Goal: Information Seeking & Learning: Learn about a topic

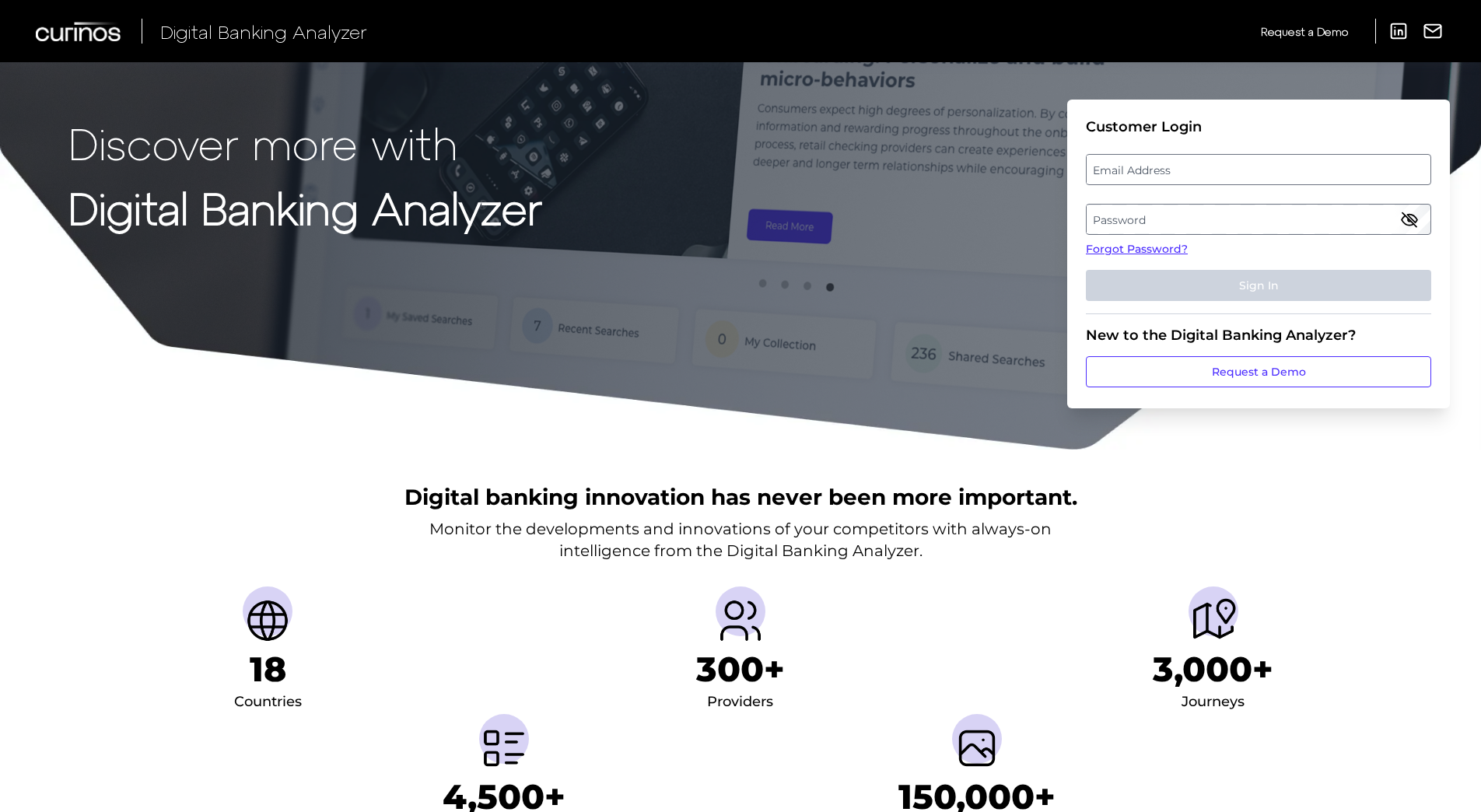
click at [977, 170] on label "Email Address" at bounding box center [1258, 169] width 343 height 28
click at [977, 170] on input "email" at bounding box center [1258, 169] width 345 height 31
type input "[EMAIL_ADDRESS][DOMAIN_NAME]"
click at [977, 223] on label "Password" at bounding box center [1258, 219] width 343 height 28
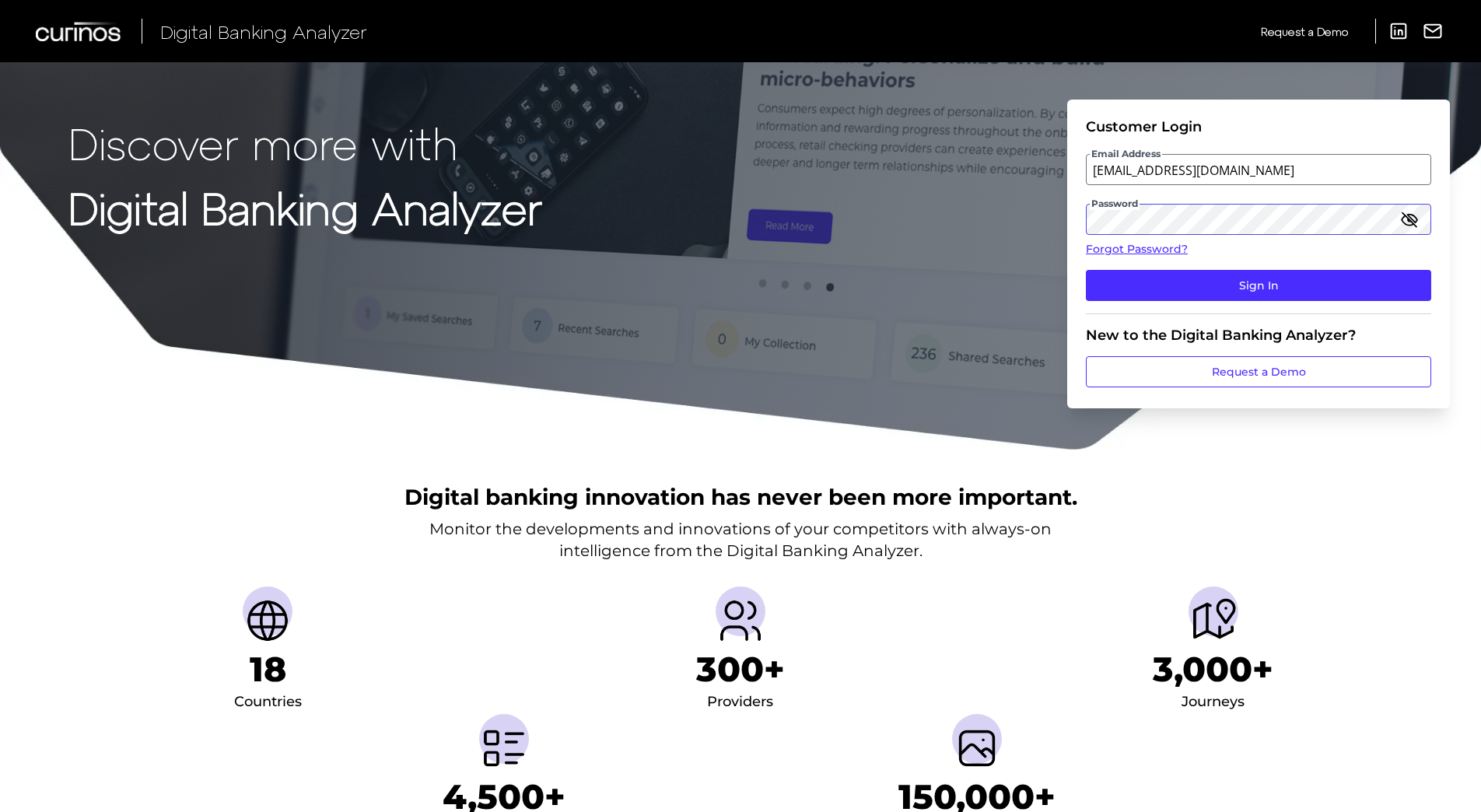
click at [977, 270] on button "Sign In" at bounding box center [1258, 285] width 345 height 31
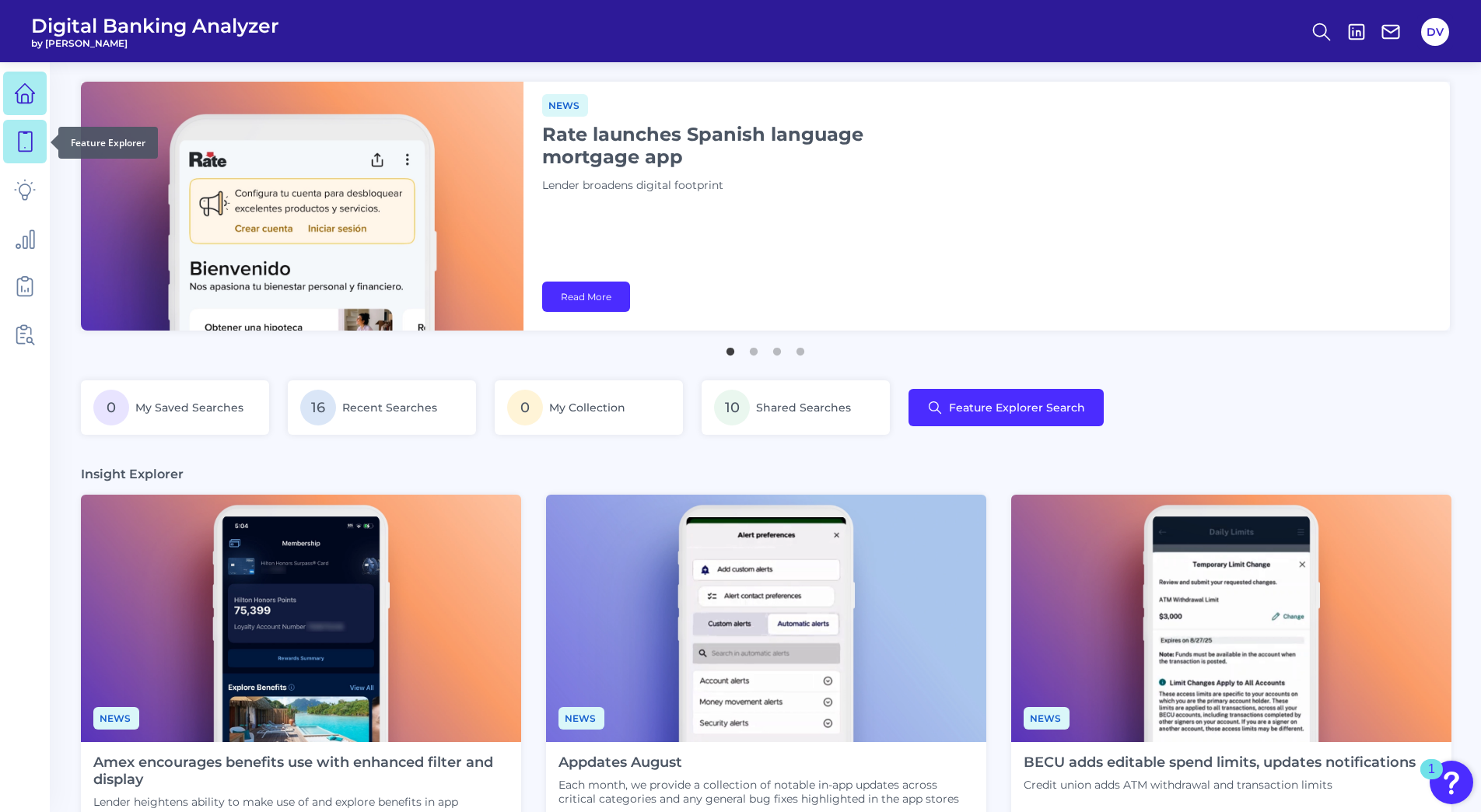
click at [27, 135] on icon at bounding box center [25, 141] width 22 height 22
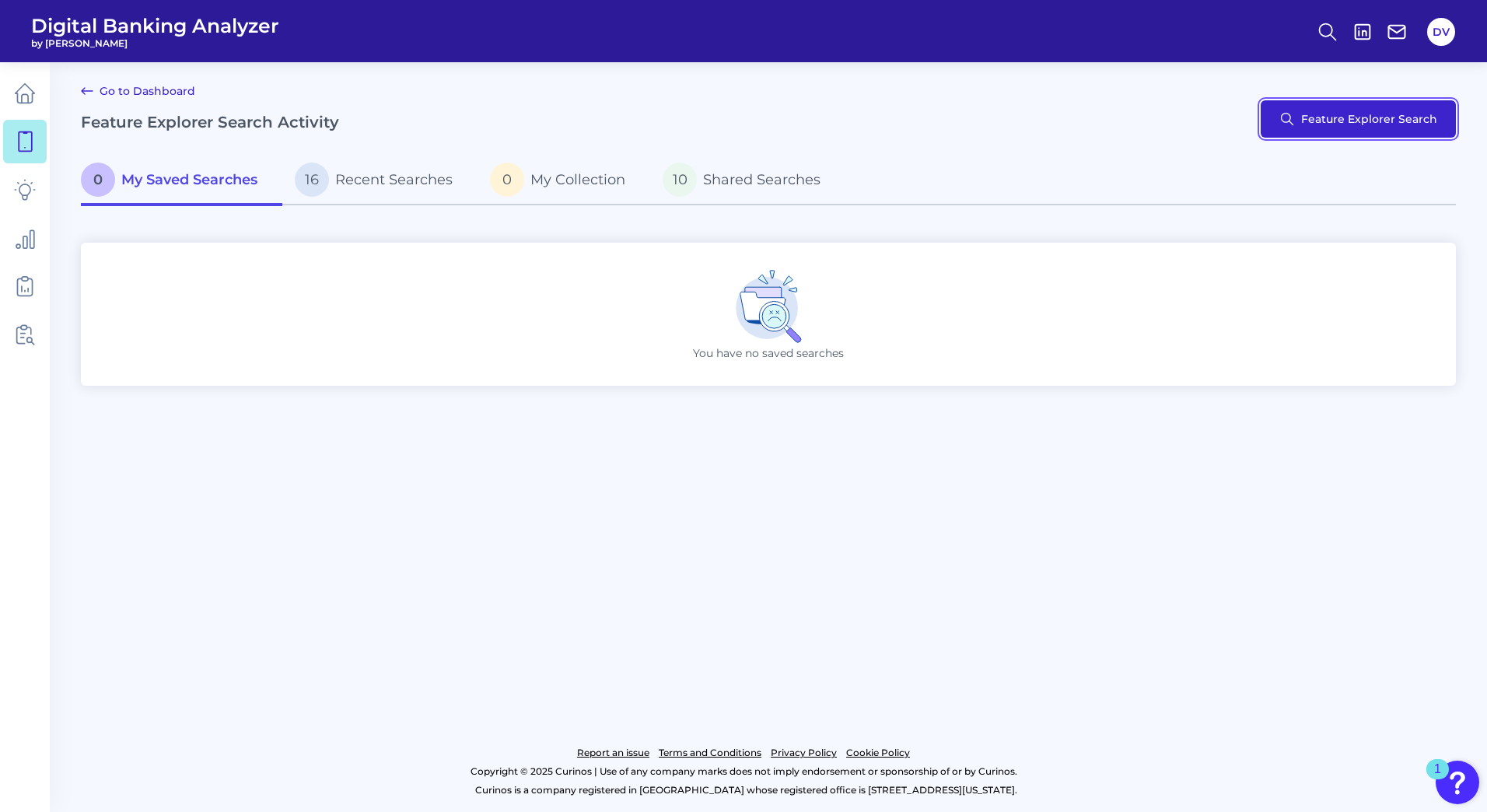
click at [977, 137] on button "Feature Explorer Search" at bounding box center [1359, 119] width 195 height 38
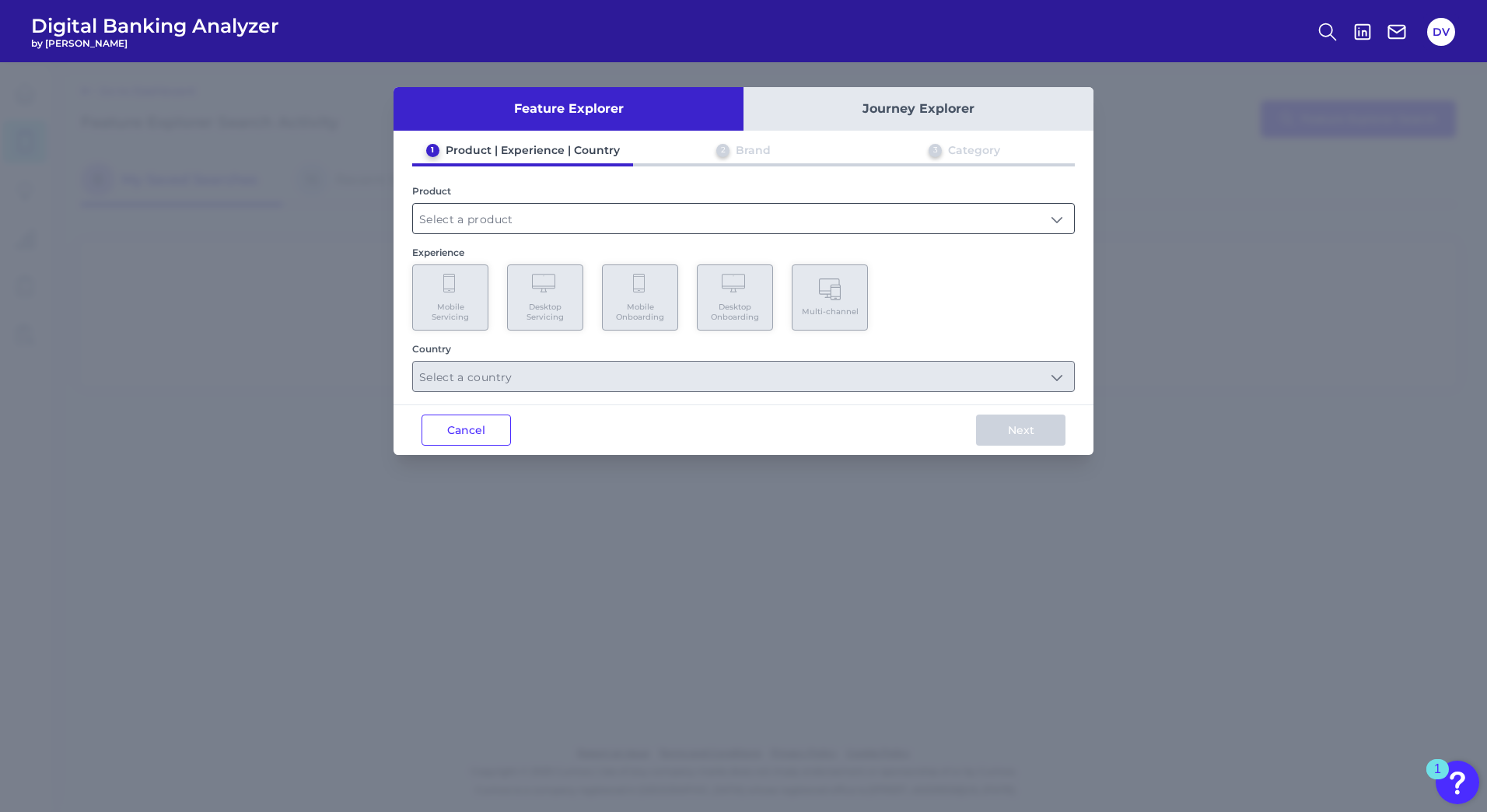
click at [553, 218] on input "text" at bounding box center [744, 219] width 661 height 30
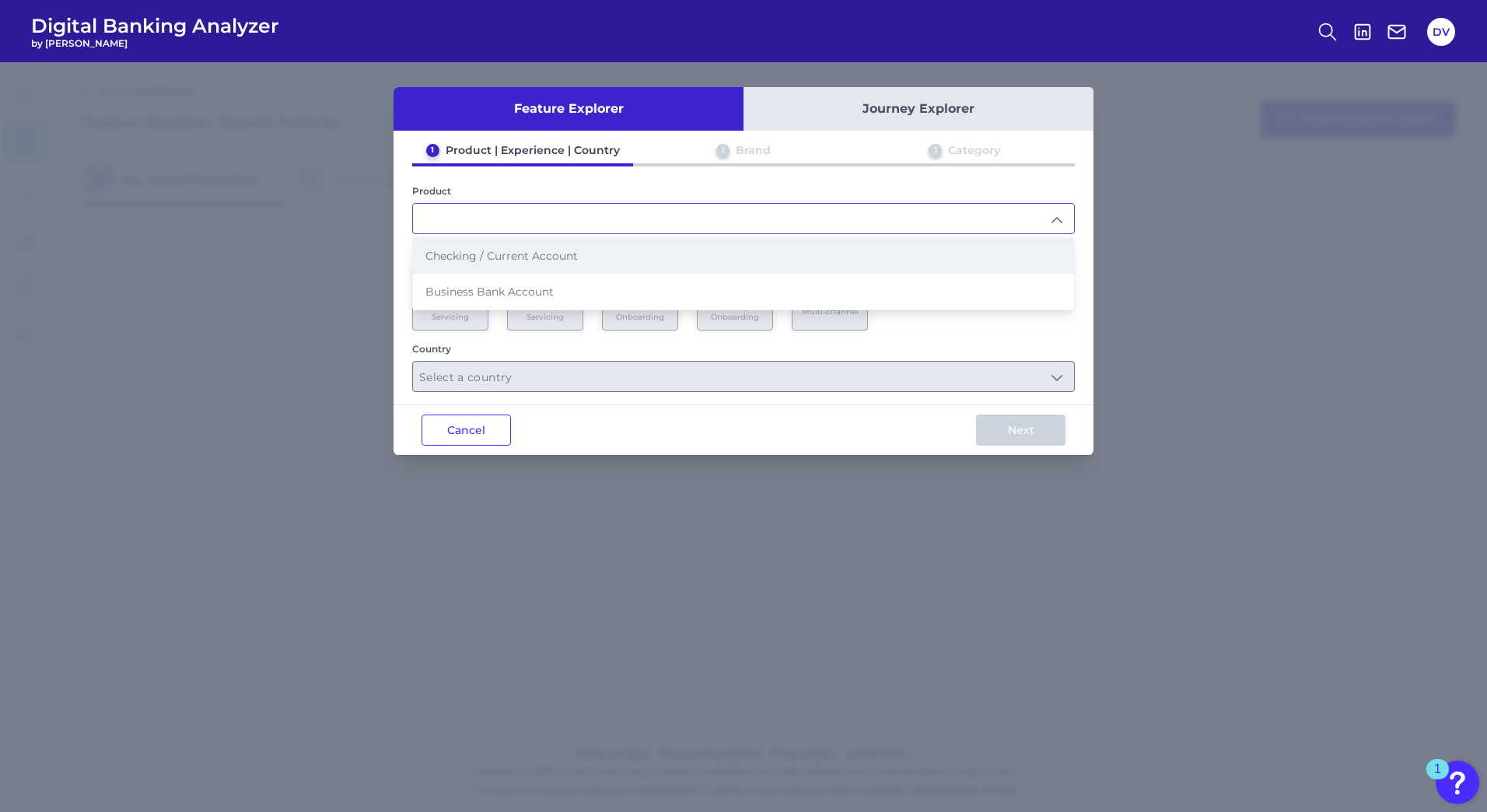
click at [520, 241] on li "Checking / Current Account" at bounding box center [744, 256] width 661 height 36
type input "Checking / Current Account"
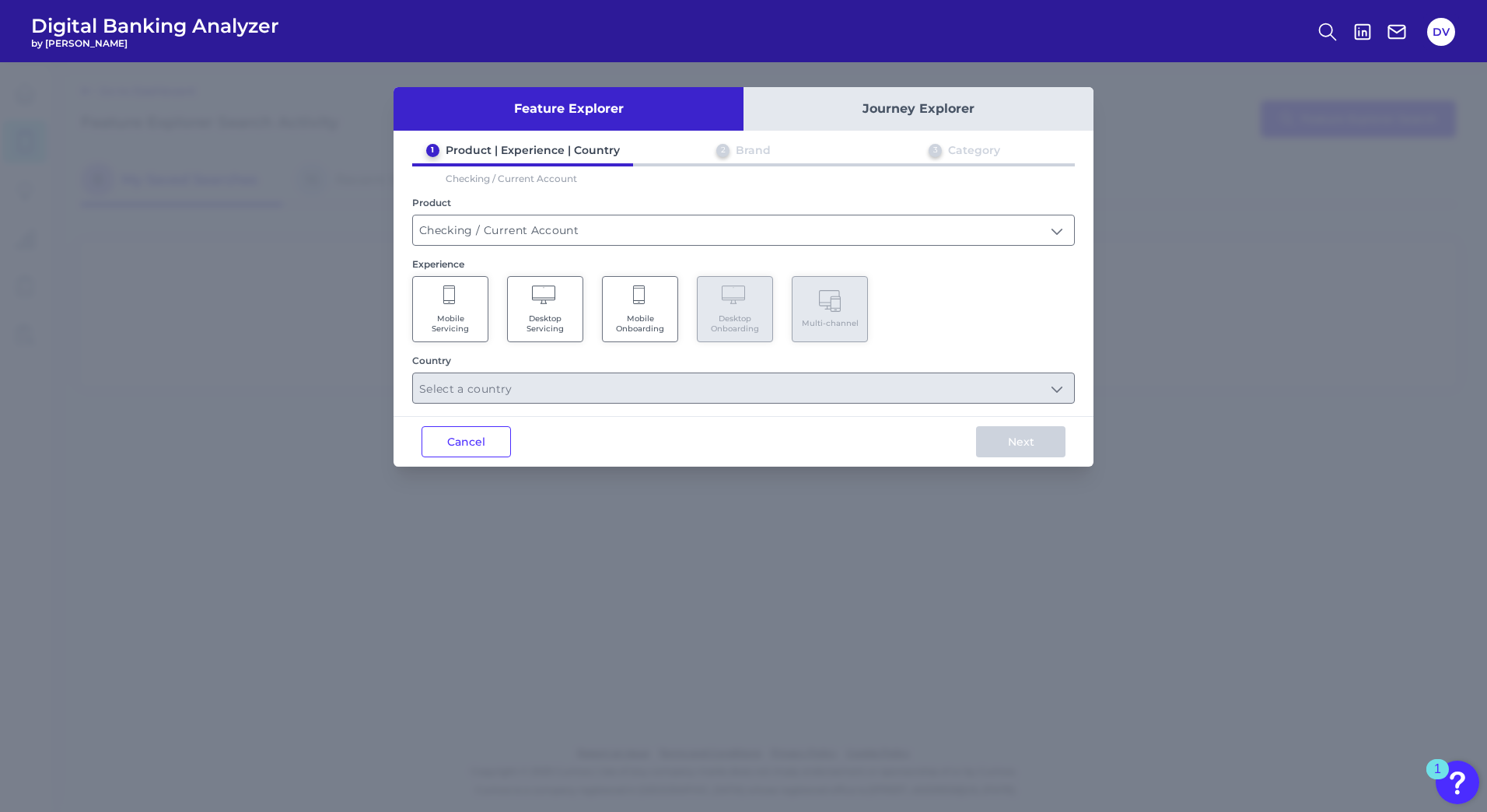
click at [458, 321] on span "Mobile Servicing" at bounding box center [450, 323] width 59 height 20
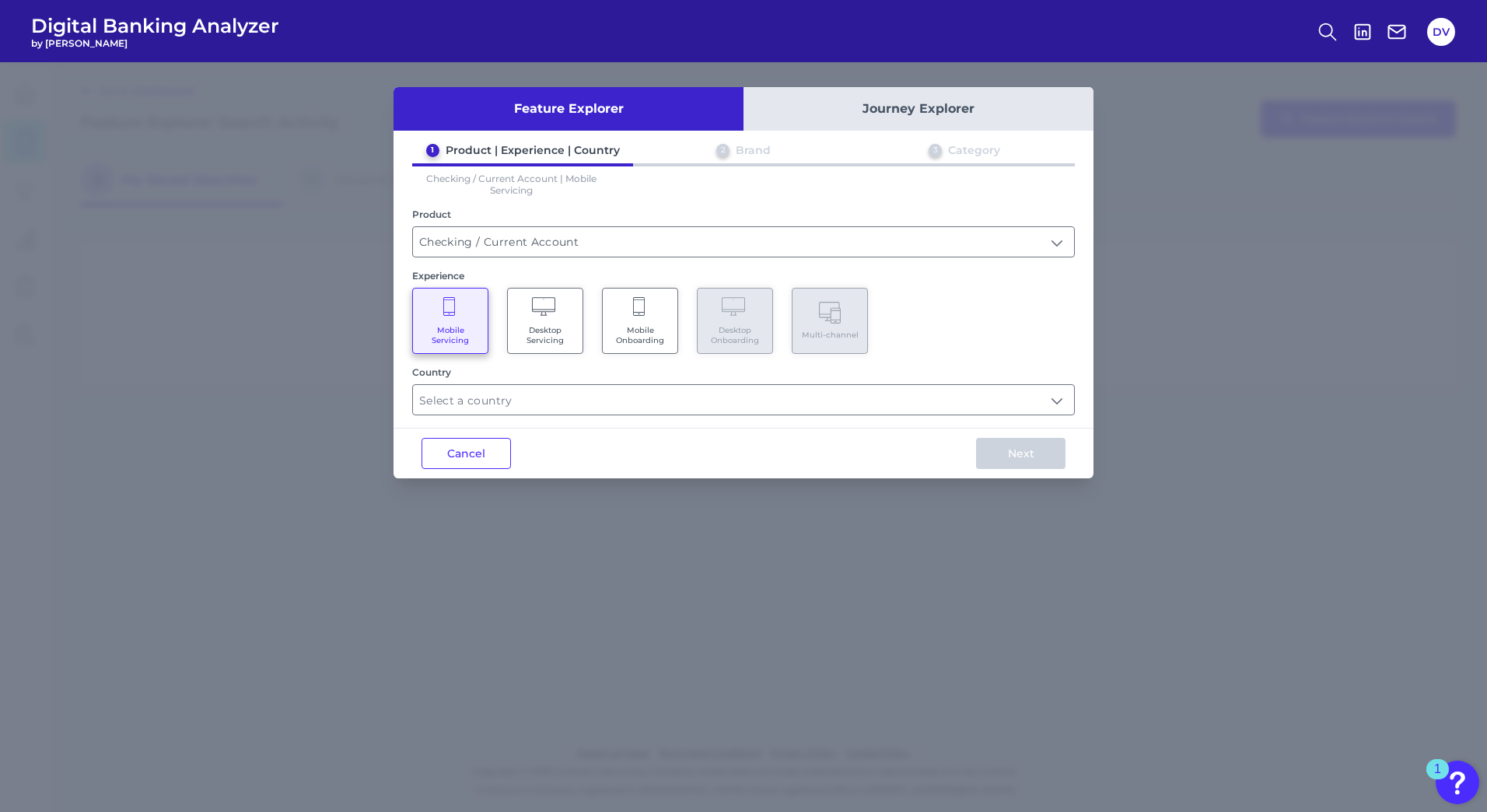
click at [638, 331] on span "Mobile Onboarding" at bounding box center [640, 335] width 59 height 20
click at [556, 242] on input "Checking / Current Account" at bounding box center [744, 242] width 661 height 30
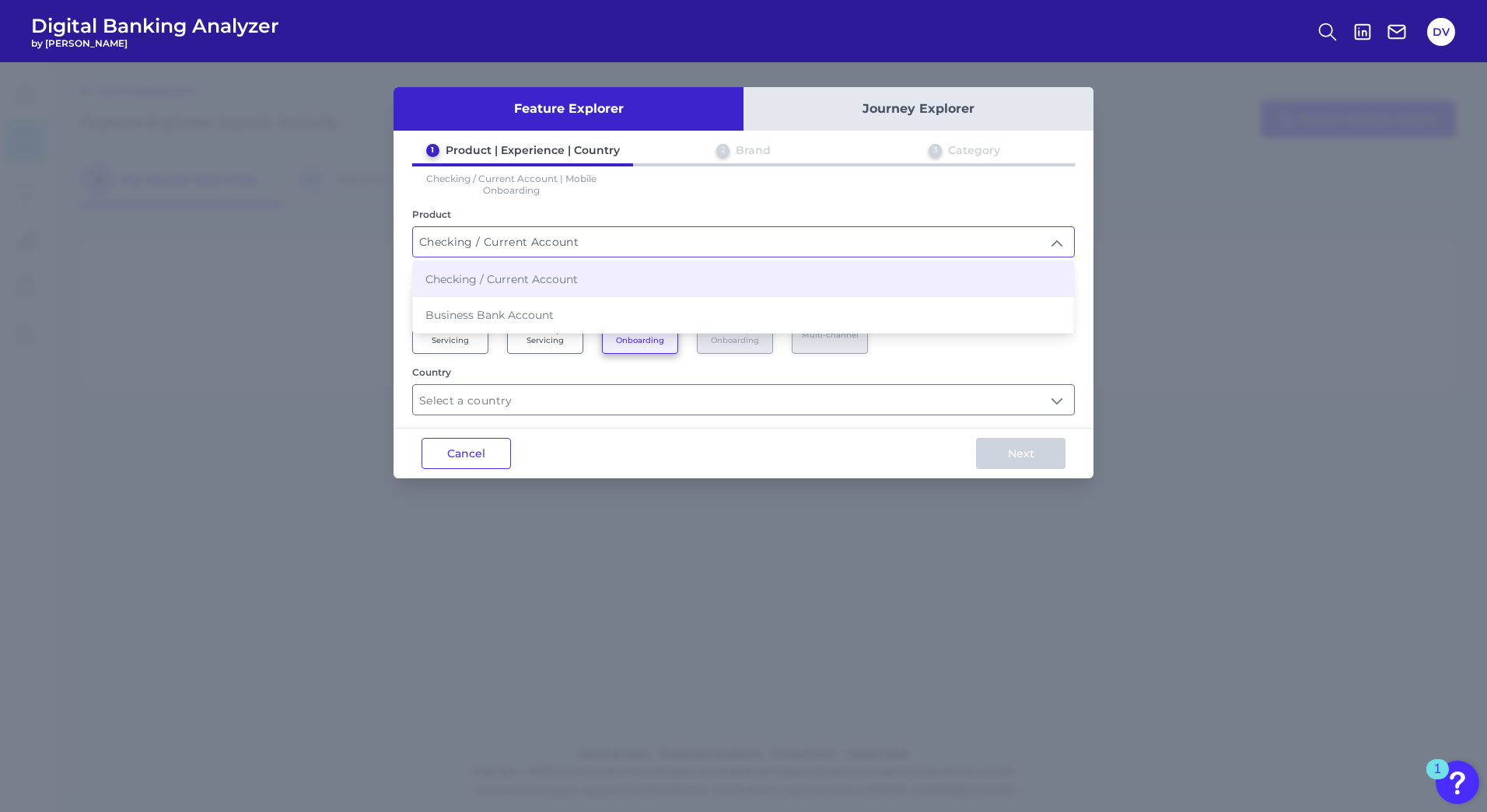
click at [763, 200] on div "1 Product | Experience | Country 2 Brand 3 Category Checking / Current Account …" at bounding box center [743, 280] width 700 height 273
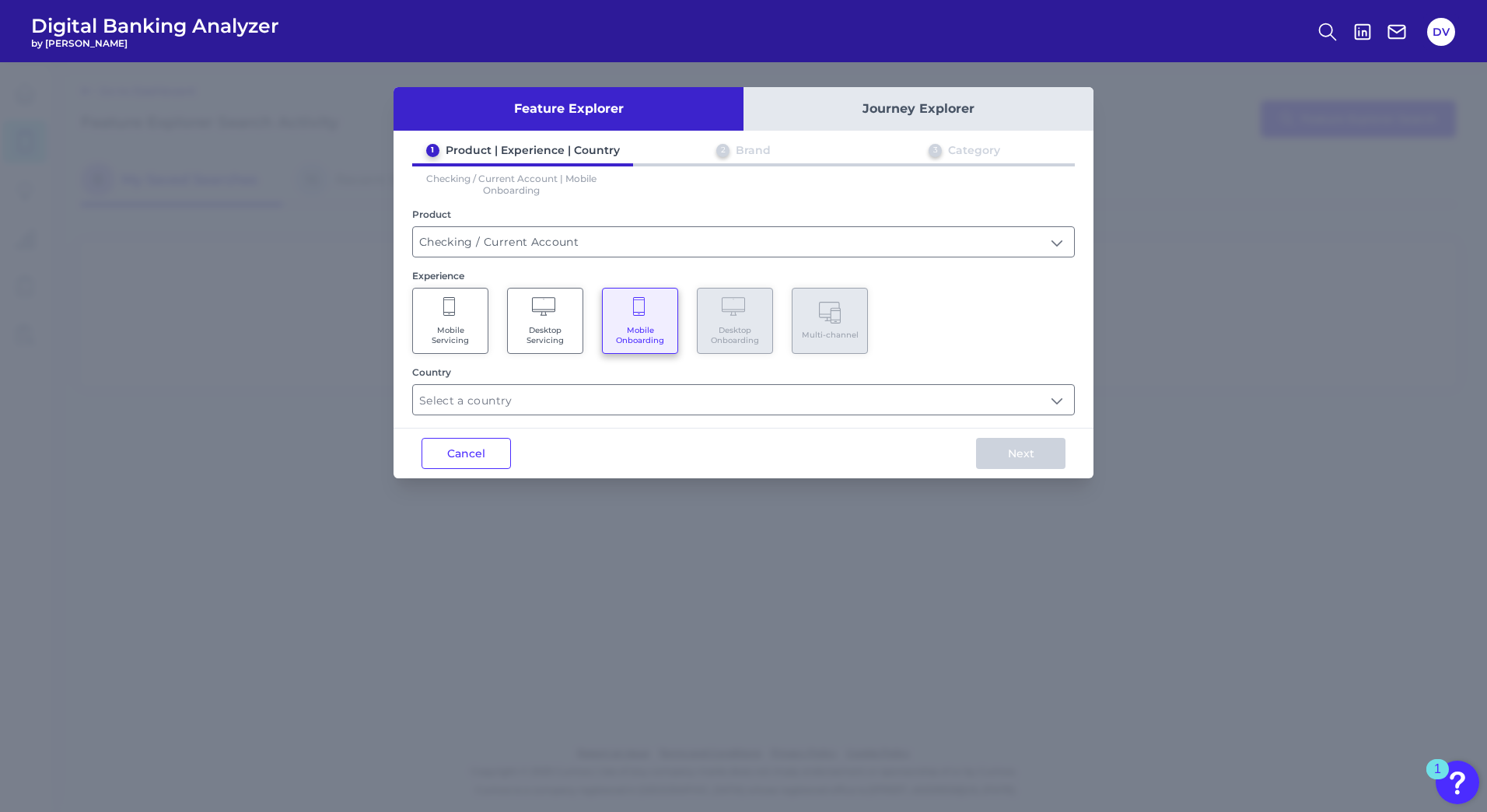
click at [977, 511] on div "Feature Explorer Journey Explorer 1 Product | Experience | Country 2 Brand 3 Ca…" at bounding box center [744, 437] width 1487 height 749
